Goal: Find specific page/section: Find specific page/section

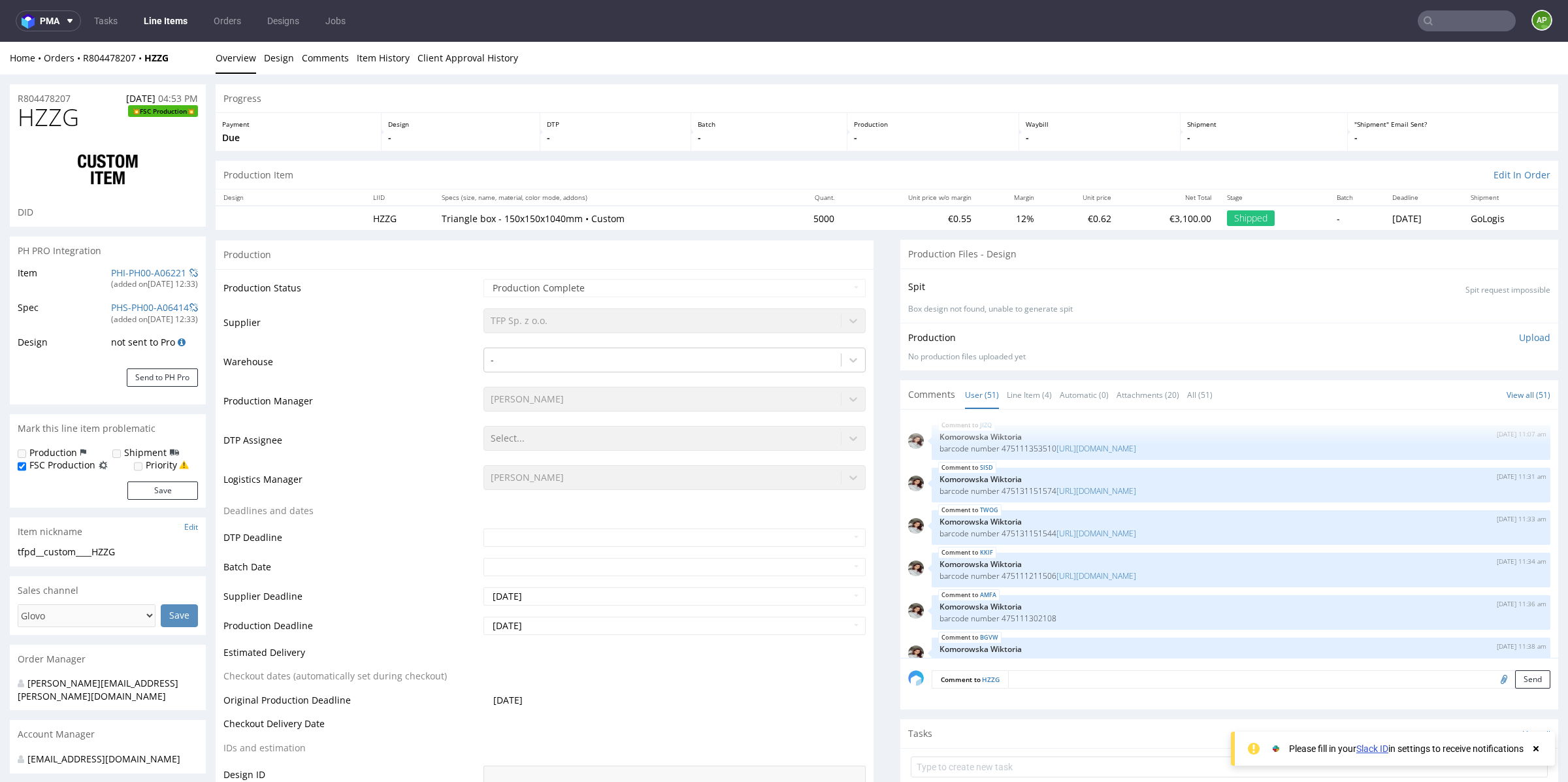
scroll to position [2083, 0]
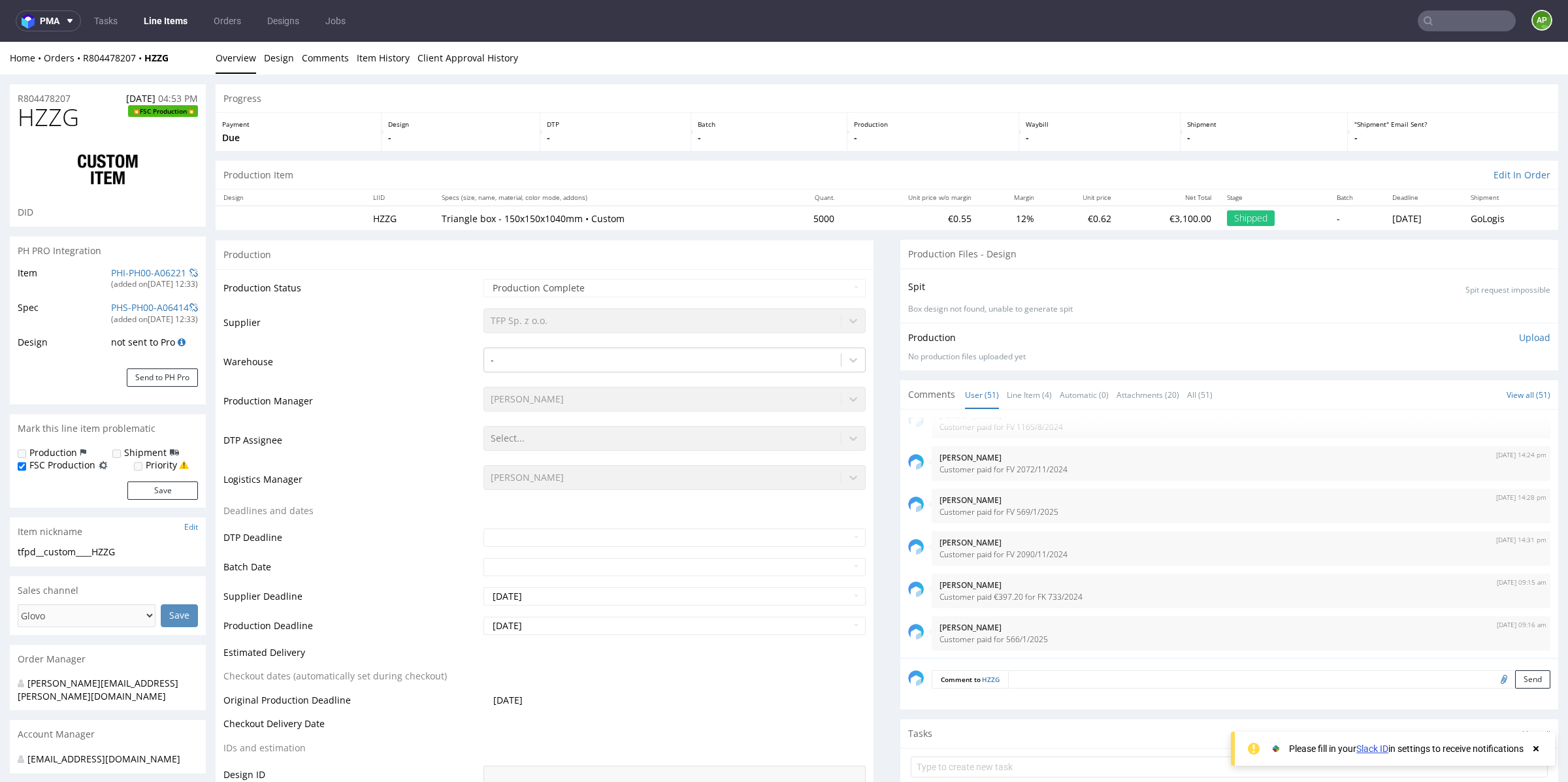
click at [179, 26] on link "Line Items" at bounding box center [165, 21] width 59 height 21
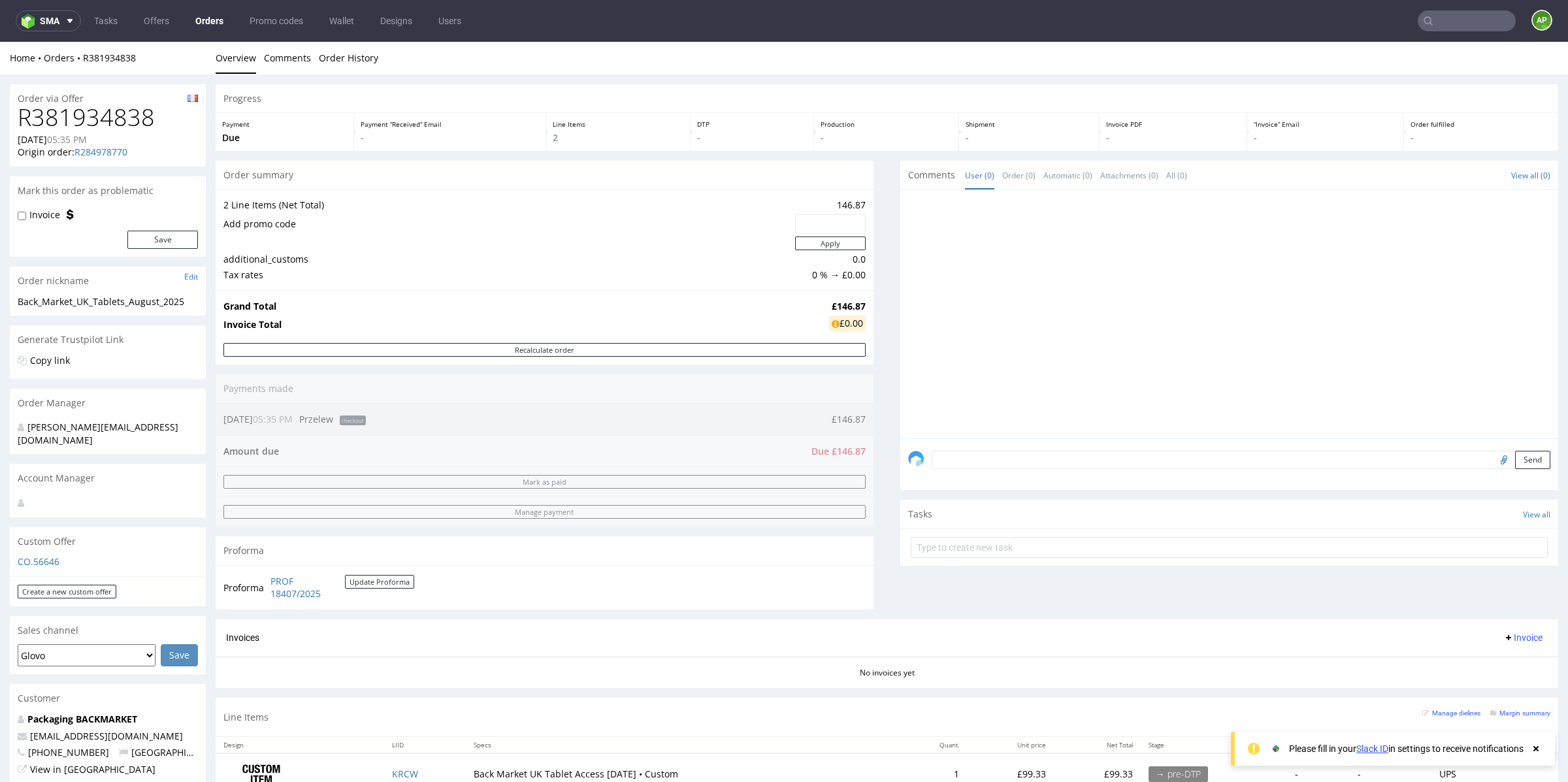
drag, startPoint x: 1031, startPoint y: 609, endPoint x: 1090, endPoint y: 601, distance: 59.5
click at [1090, 601] on div "Comments User (0) Order (0) Automatic (0) Attachments (0) All (0) View all (0) …" at bounding box center [1230, 390] width 658 height 459
